Goal: Complete application form

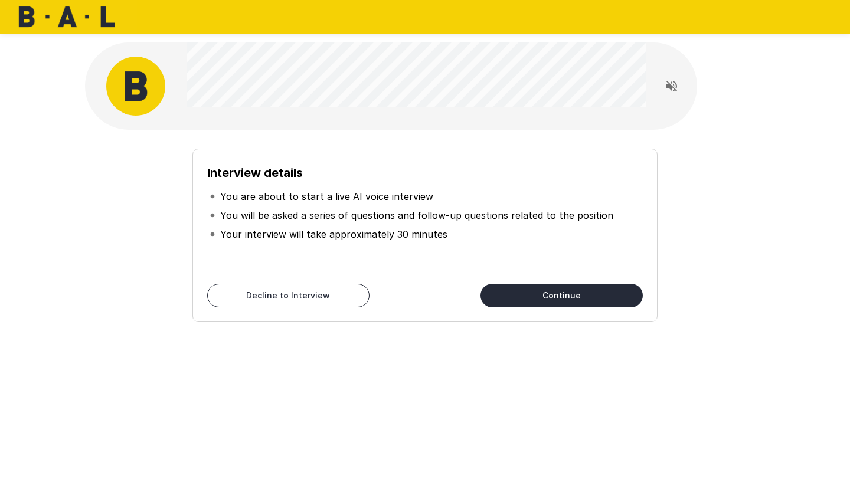
click at [516, 296] on button "Continue" at bounding box center [561, 296] width 162 height 24
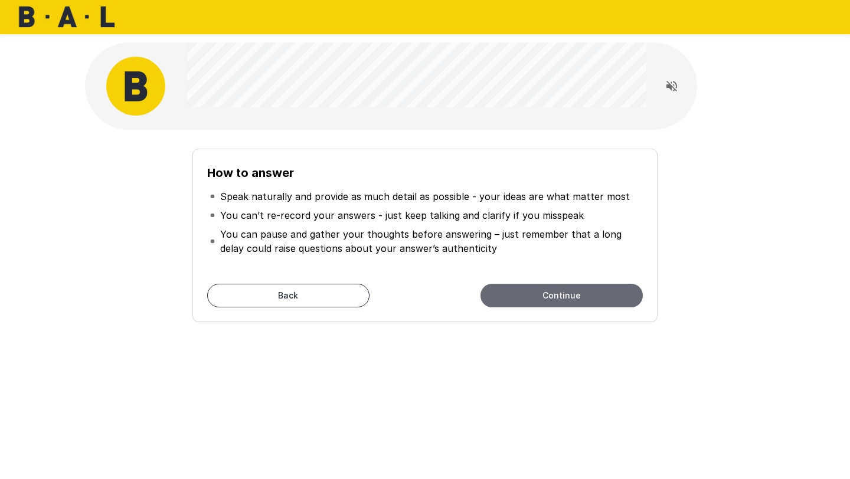
click at [521, 298] on button "Continue" at bounding box center [561, 296] width 162 height 24
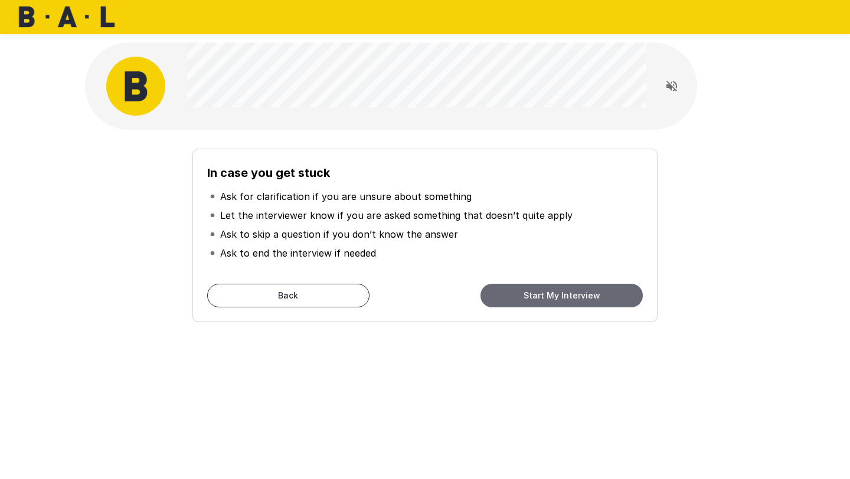
click at [521, 298] on button "Start My Interview" at bounding box center [561, 296] width 162 height 24
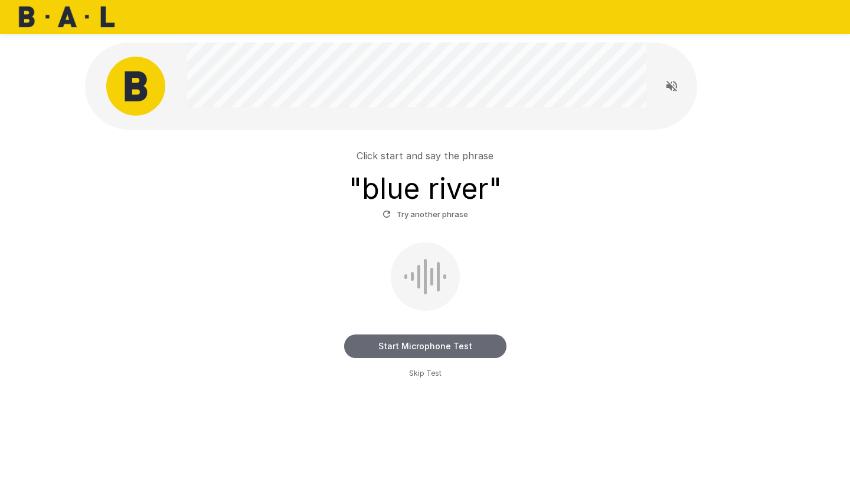
click at [431, 348] on button "Start Microphone Test" at bounding box center [425, 347] width 162 height 24
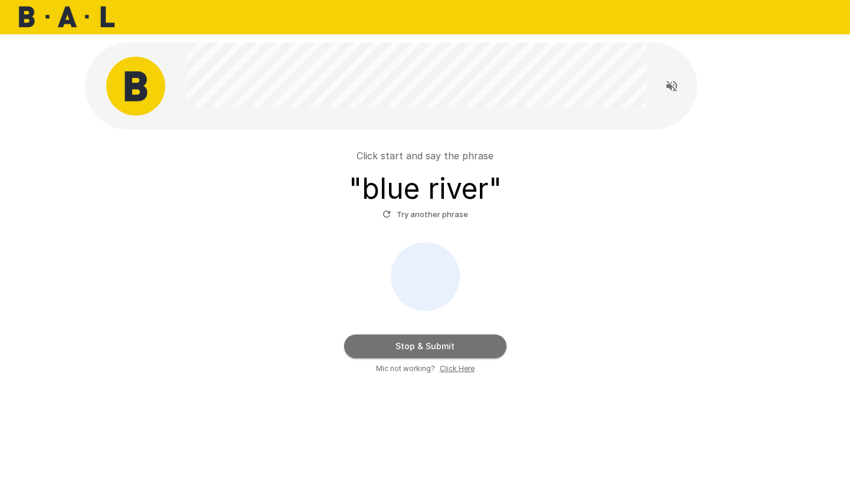
click at [417, 345] on button "Stop & Submit" at bounding box center [425, 347] width 162 height 24
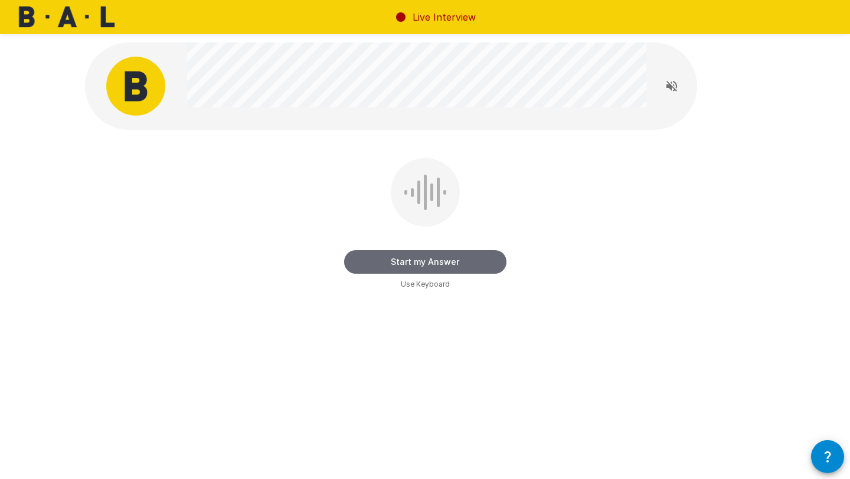
click at [448, 257] on button "Start my Answer" at bounding box center [425, 262] width 162 height 24
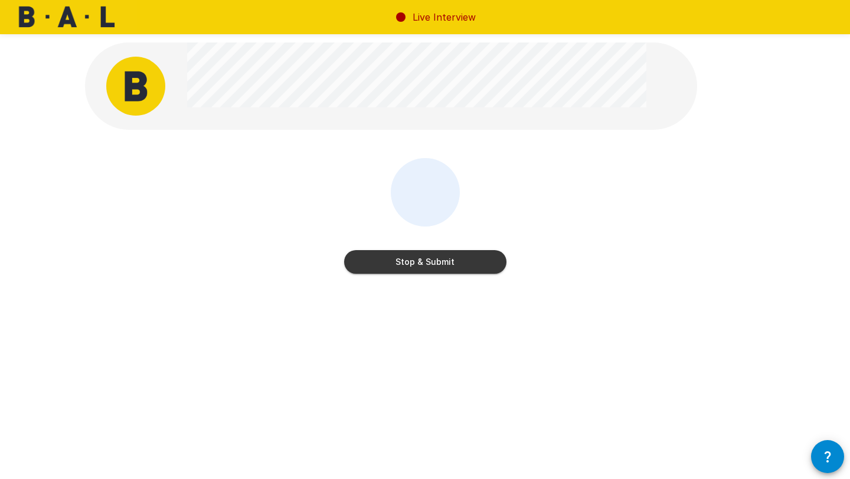
click at [483, 256] on button "Stop & Submit" at bounding box center [425, 262] width 162 height 24
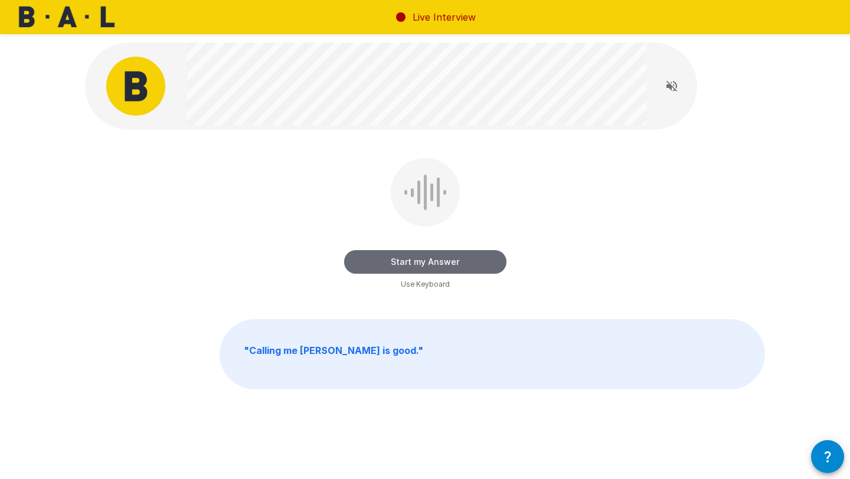
click at [451, 256] on button "Start my Answer" at bounding box center [425, 262] width 162 height 24
click at [456, 263] on button "Stop & Submit" at bounding box center [425, 262] width 162 height 24
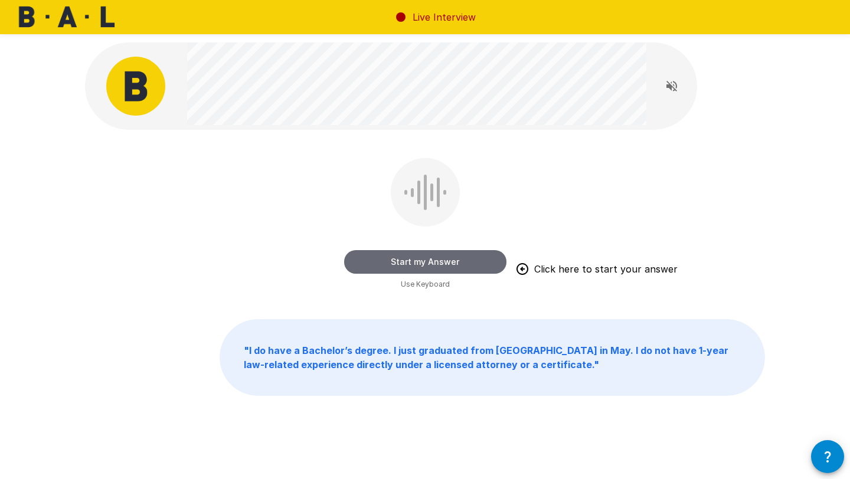
click at [443, 259] on button "Start my Answer" at bounding box center [425, 262] width 162 height 24
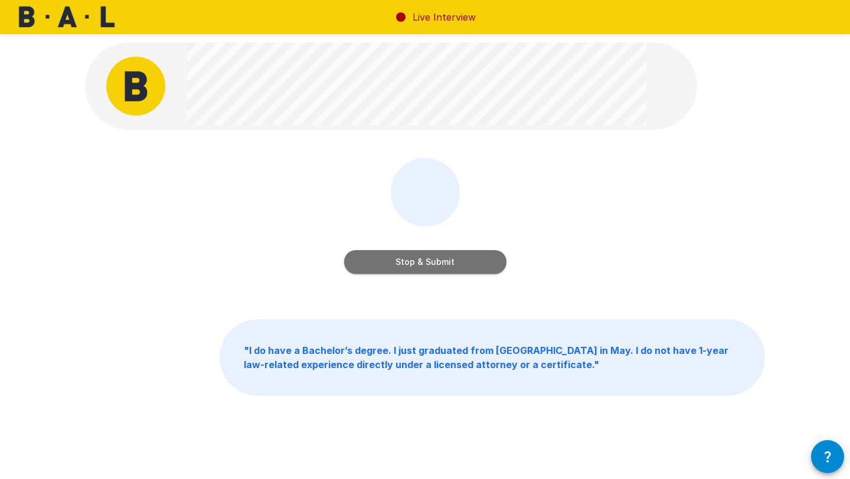
click at [395, 266] on button "Stop & Submit" at bounding box center [425, 262] width 162 height 24
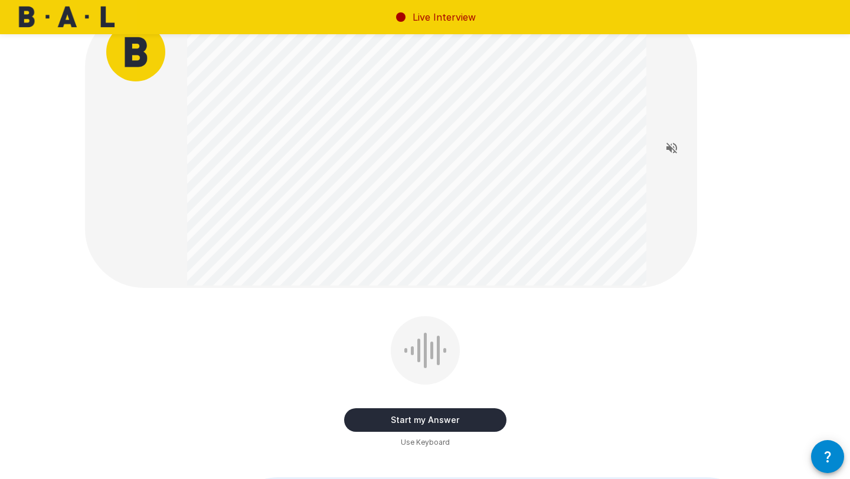
scroll to position [40, 0]
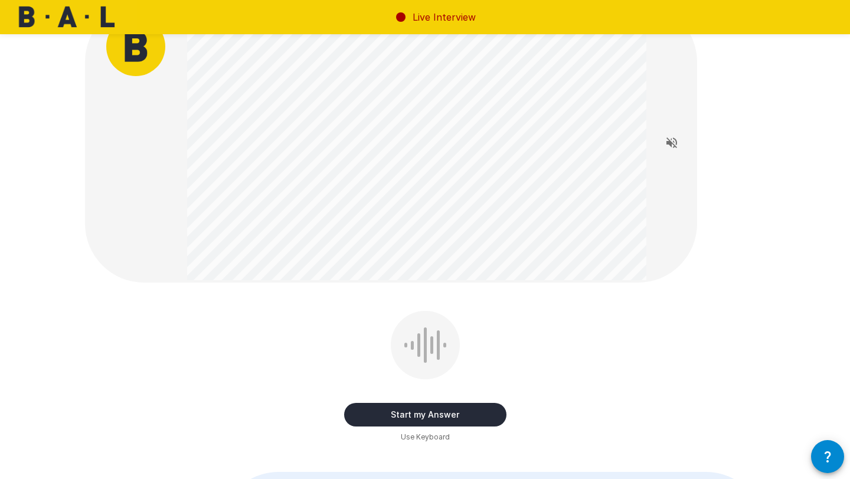
click at [452, 413] on button "Start my Answer" at bounding box center [425, 415] width 162 height 24
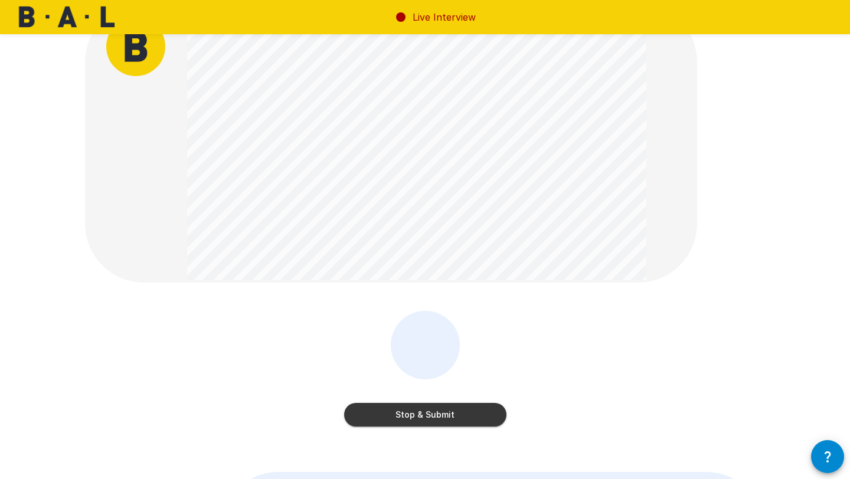
click at [474, 420] on button "Stop & Submit" at bounding box center [425, 415] width 162 height 24
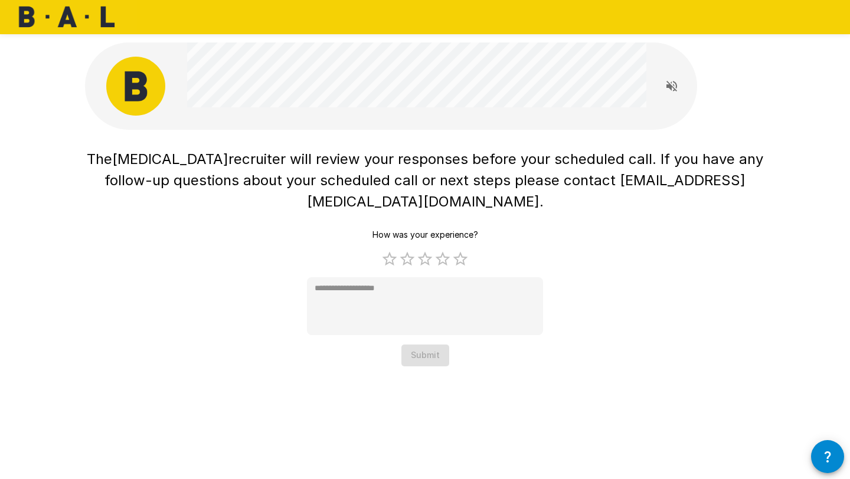
scroll to position [0, 0]
click at [463, 250] on label "5 Stars" at bounding box center [460, 259] width 18 height 18
type textarea "*"
click at [437, 345] on button "Submit" at bounding box center [425, 356] width 48 height 22
